Goal: Task Accomplishment & Management: Use online tool/utility

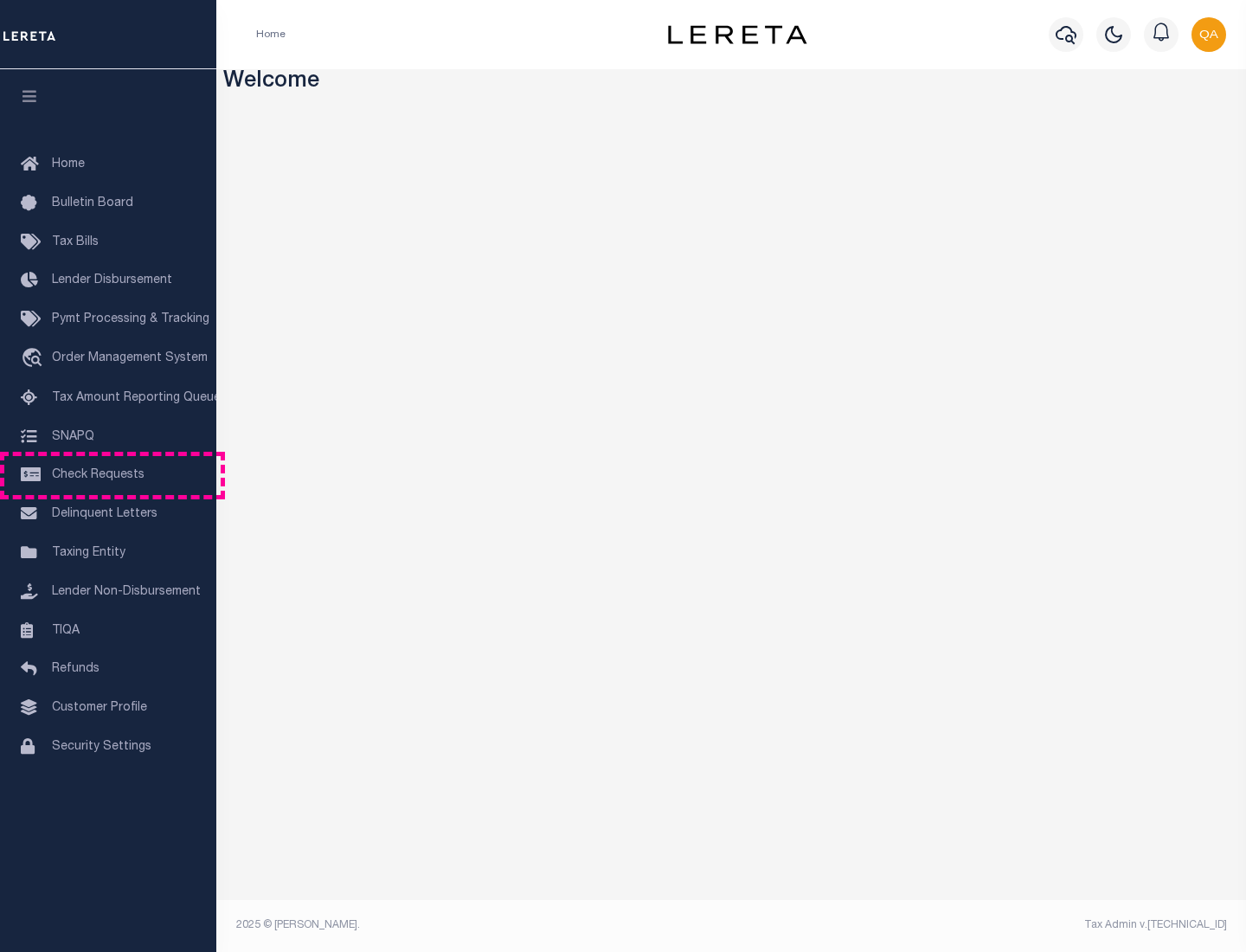
click at [108, 475] on span "Check Requests" at bounding box center [97, 474] width 93 height 12
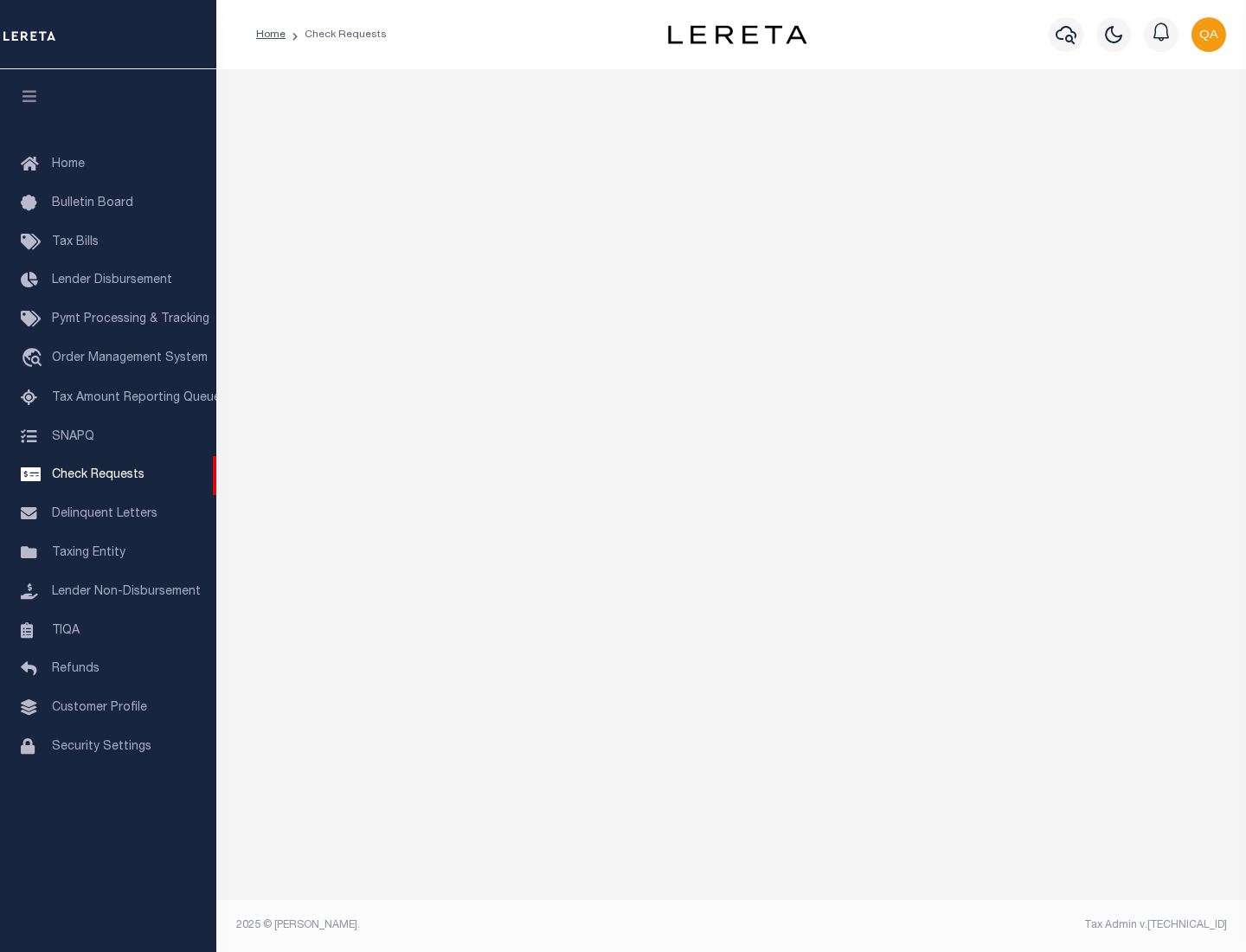
select select "50"
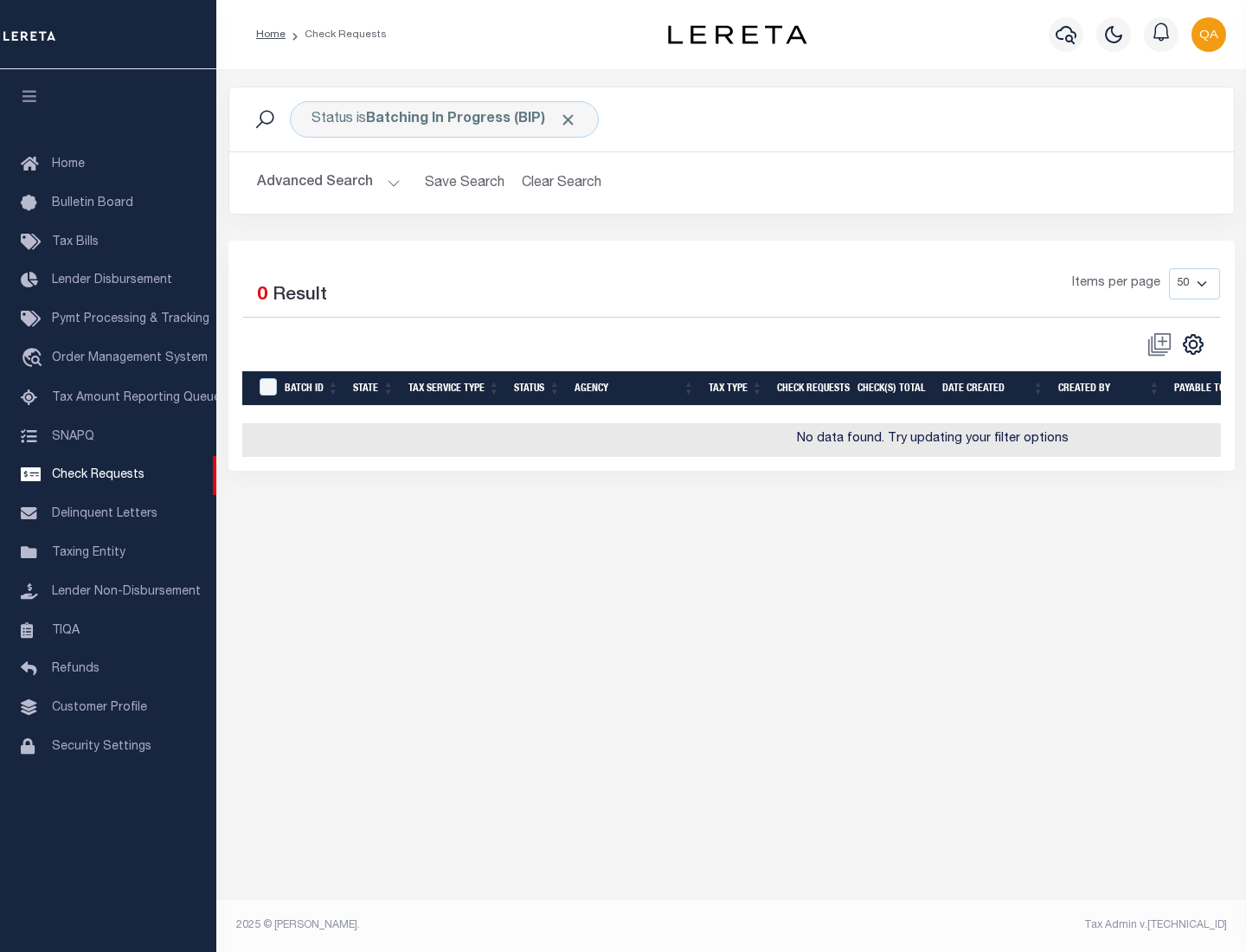
click at [569, 119] on span "Click to Remove" at bounding box center [567, 119] width 18 height 18
